Goal: Information Seeking & Learning: Check status

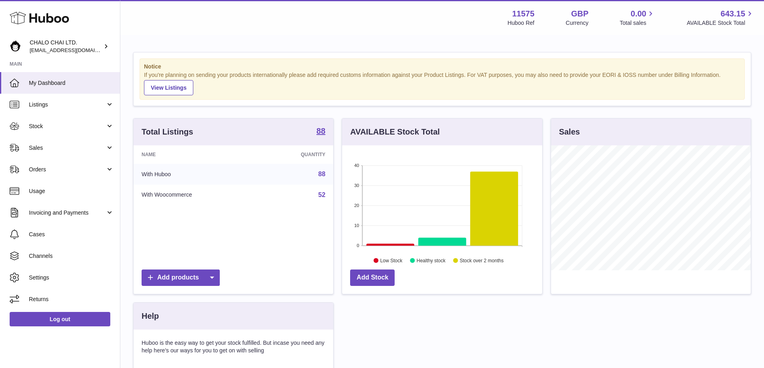
scroll to position [125, 200]
click at [49, 153] on link "Sales" at bounding box center [60, 148] width 120 height 22
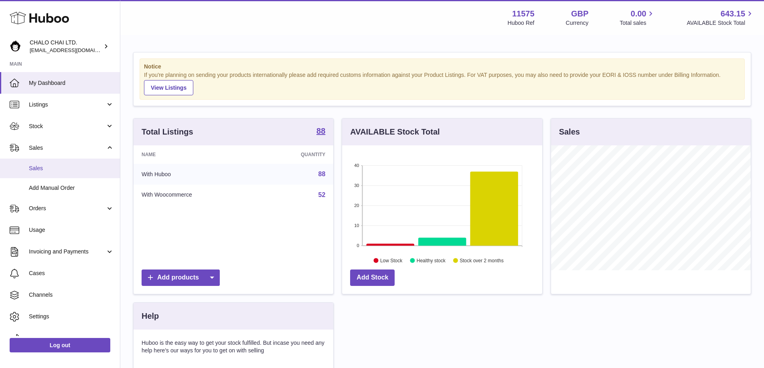
click at [52, 170] on span "Sales" at bounding box center [71, 169] width 85 height 8
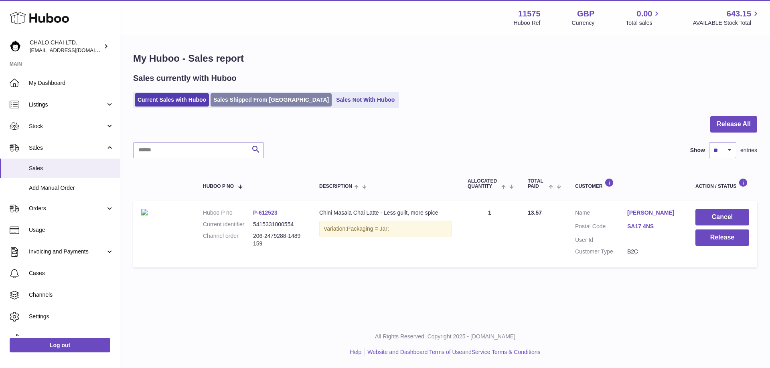
click at [239, 100] on link "Sales Shipped From [GEOGRAPHIC_DATA]" at bounding box center [270, 99] width 121 height 13
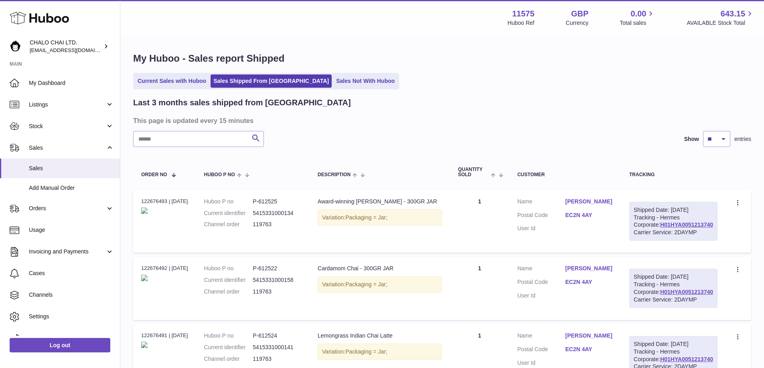
click at [186, 89] on ul "Current Sales with Huboo Sales Shipped From Huboo Sales Not With Huboo" at bounding box center [266, 81] width 266 height 16
click at [184, 85] on link "Current Sales with Huboo" at bounding box center [172, 81] width 74 height 13
